Goal: Task Accomplishment & Management: Use online tool/utility

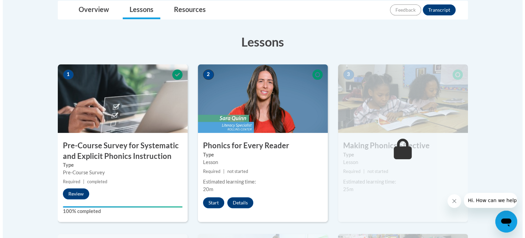
scroll to position [172, 0]
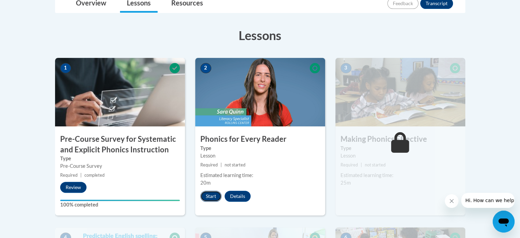
click at [212, 196] on button "Start" at bounding box center [210, 196] width 21 height 11
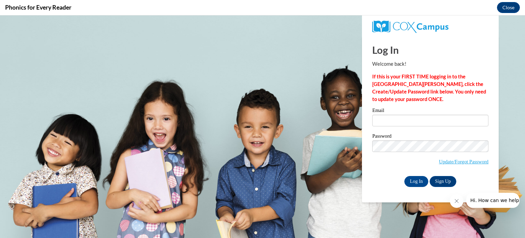
scroll to position [0, 0]
drag, startPoint x: 394, startPoint y: 123, endPoint x: 403, endPoint y: 131, distance: 11.6
click at [394, 123] on input "Email" at bounding box center [431, 121] width 116 height 12
type input "[EMAIL_ADDRESS][DOMAIN_NAME]"
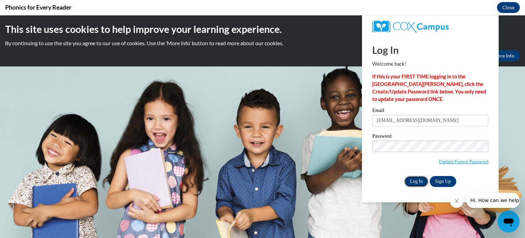
click at [420, 179] on input "Log In" at bounding box center [417, 181] width 24 height 11
